Goal: Navigation & Orientation: Find specific page/section

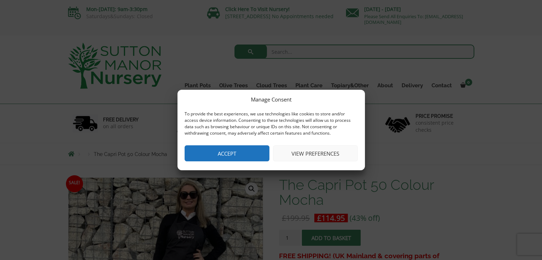
click at [223, 154] on button "Accept" at bounding box center [227, 153] width 85 height 16
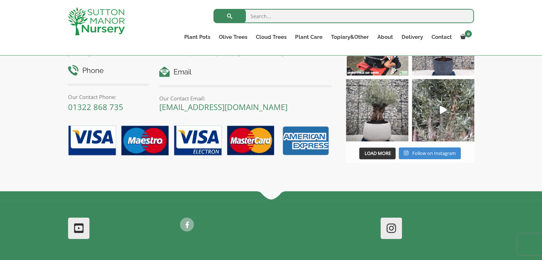
scroll to position [731, 0]
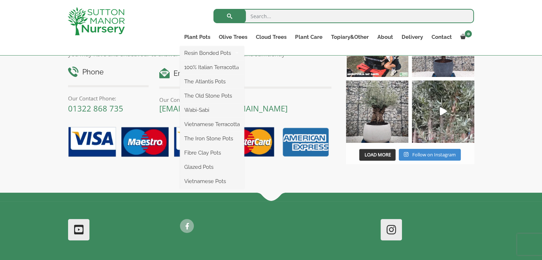
click at [195, 46] on ul "Resin Bonded Pots The Amalfi Pots The Milan Pots The Capri Pots The Brunello Po…" at bounding box center [212, 117] width 64 height 143
click at [208, 96] on link "The Old Stone Pots" at bounding box center [212, 96] width 64 height 11
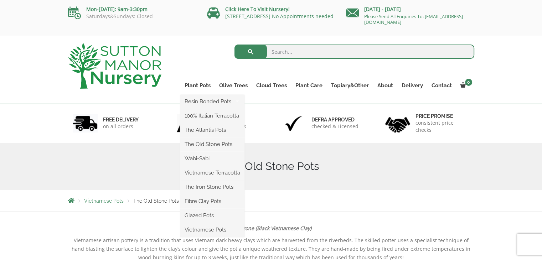
click at [196, 95] on ul "Resin Bonded Pots The Amalfi Pots The Milan Pots The Capri Pots The Brunello Po…" at bounding box center [212, 166] width 64 height 143
click at [217, 188] on link "The Iron Stone Pots" at bounding box center [212, 187] width 64 height 11
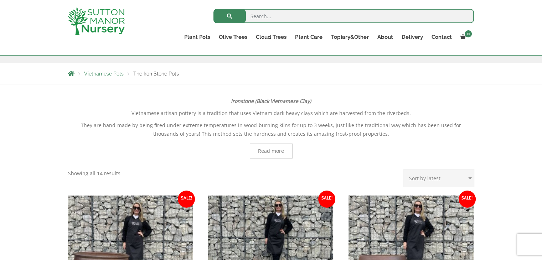
scroll to position [78, 0]
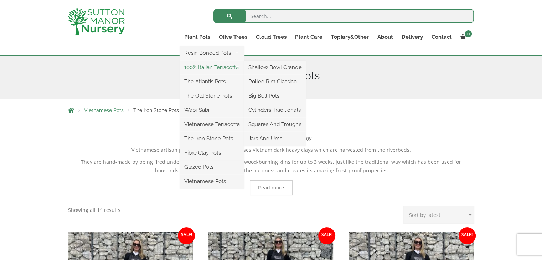
click at [216, 66] on link "100% Italian Terracotta" at bounding box center [212, 67] width 64 height 11
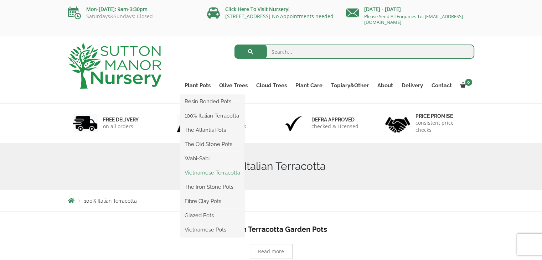
click at [205, 170] on link "Vietnamese Terracotta" at bounding box center [212, 173] width 64 height 11
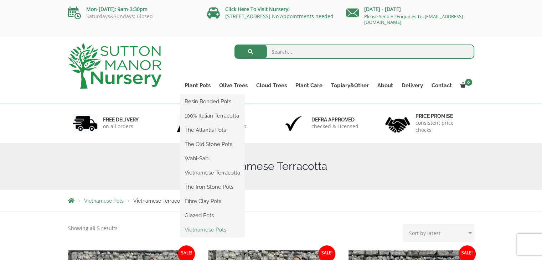
click at [198, 230] on link "Vietnamese Pots" at bounding box center [212, 230] width 64 height 11
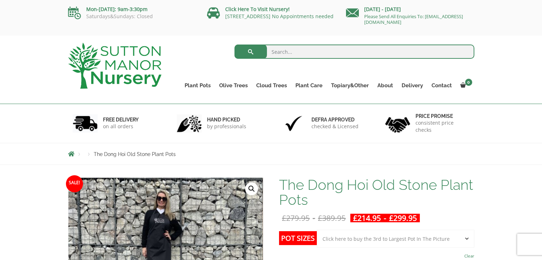
drag, startPoint x: 544, startPoint y: 22, endPoint x: 512, endPoint y: -4, distance: 41.3
